Goal: Transaction & Acquisition: Purchase product/service

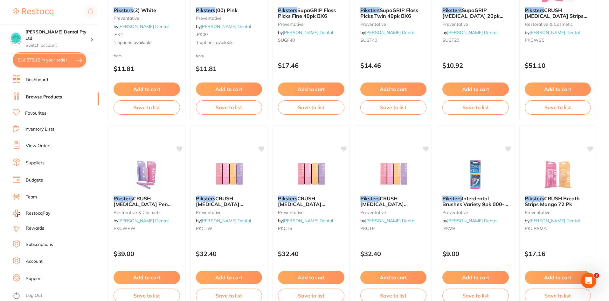
click at [23, 60] on button "$14,575.15 in your order" at bounding box center [49, 59] width 73 height 15
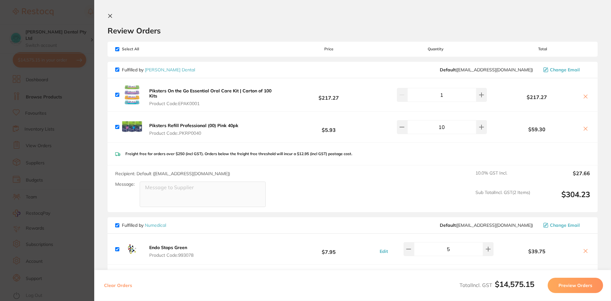
click at [163, 72] on link "[PERSON_NAME] Dental" at bounding box center [170, 70] width 50 height 6
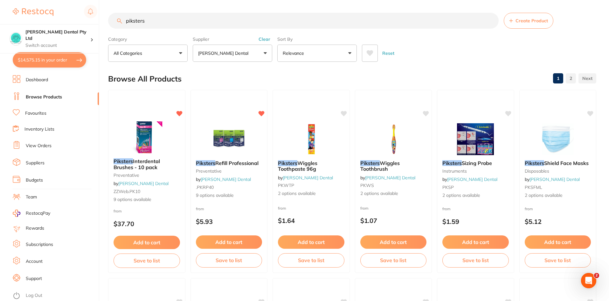
click at [25, 56] on button "$14,575.15 in your order" at bounding box center [49, 59] width 73 height 15
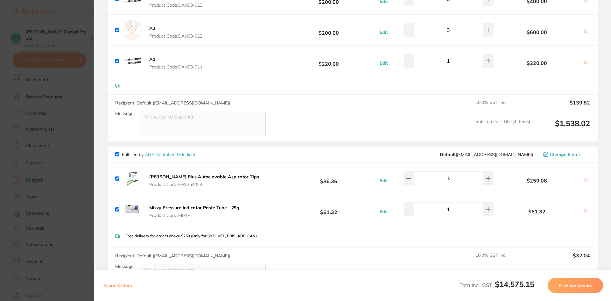
scroll to position [2450, 0]
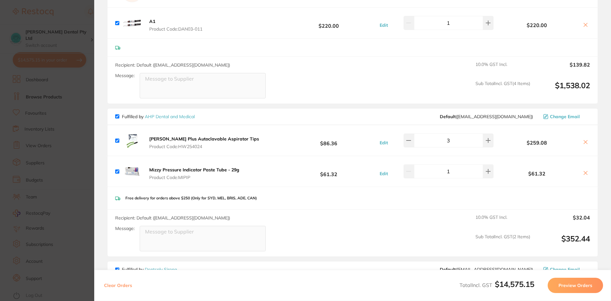
click at [391, 93] on div "Recipient: Default ( [EMAIL_ADDRESS][DOMAIN_NAME] ) Message: 10.0 % GST Incl. $…" at bounding box center [353, 80] width 490 height 47
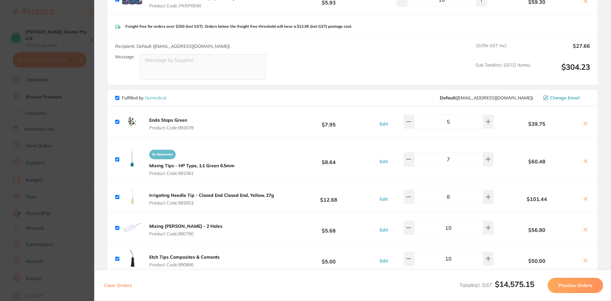
scroll to position [0, 0]
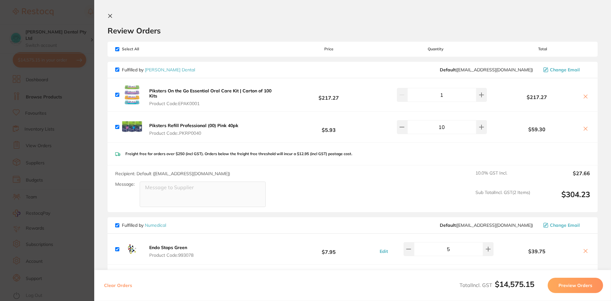
click at [109, 17] on icon at bounding box center [109, 15] width 3 height 3
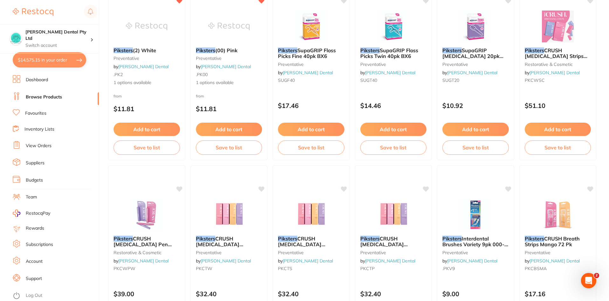
scroll to position [841, 0]
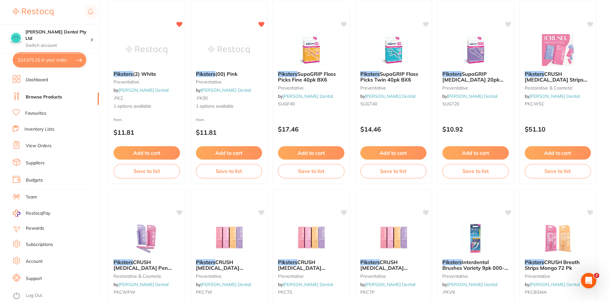
drag, startPoint x: 89, startPoint y: 131, endPoint x: 49, endPoint y: 95, distance: 54.1
click at [49, 91] on ul "Dashboard Browse Products Favourites Inventory Lists View Orders Suppliers Budg…" at bounding box center [56, 188] width 86 height 226
click at [49, 95] on link "Browse Products" at bounding box center [44, 97] width 36 height 6
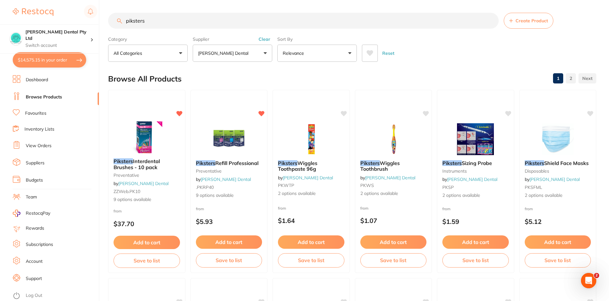
drag, startPoint x: 152, startPoint y: 25, endPoint x: 0, endPoint y: 2, distance: 153.8
click at [0, 2] on div "$14,575.15 [PERSON_NAME] Dental Pty Ltd Switch account [PERSON_NAME] Dental Pty…" at bounding box center [304, 150] width 609 height 301
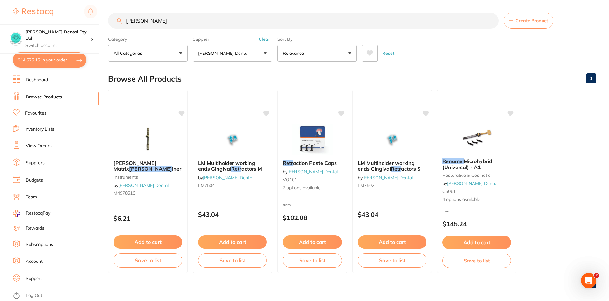
type input "[PERSON_NAME]"
click at [29, 56] on button "$14,575.15 in your order" at bounding box center [49, 59] width 73 height 15
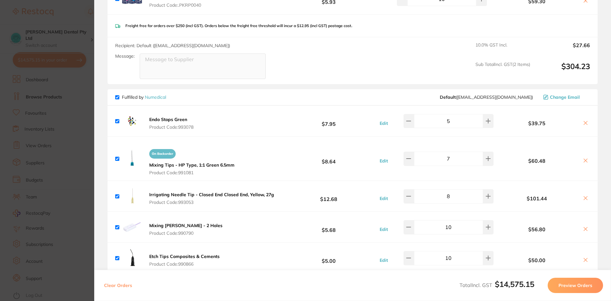
scroll to position [159, 0]
